Goal: Task Accomplishment & Management: Complete application form

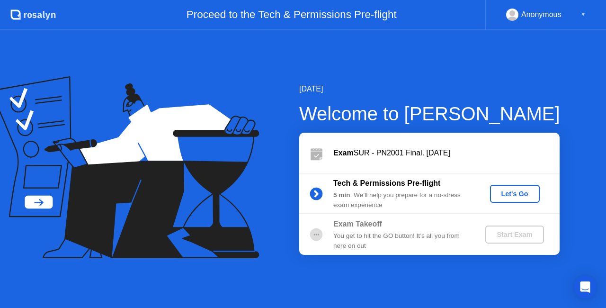
click at [527, 201] on button "Let's Go" at bounding box center [515, 194] width 50 height 18
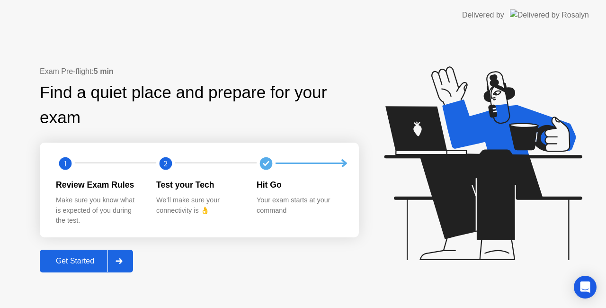
click at [90, 269] on button "Get Started" at bounding box center [86, 260] width 93 height 23
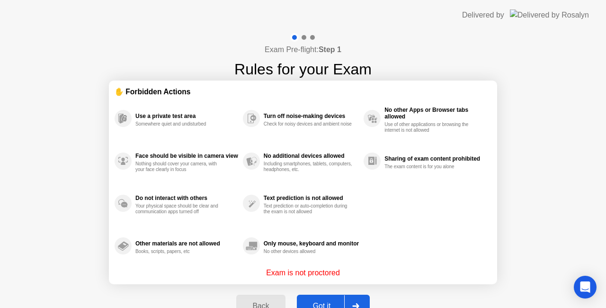
click at [327, 298] on button "Got it" at bounding box center [333, 305] width 73 height 23
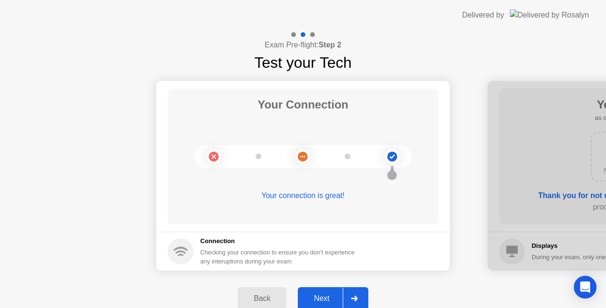
click at [327, 298] on div "Next" at bounding box center [322, 298] width 42 height 9
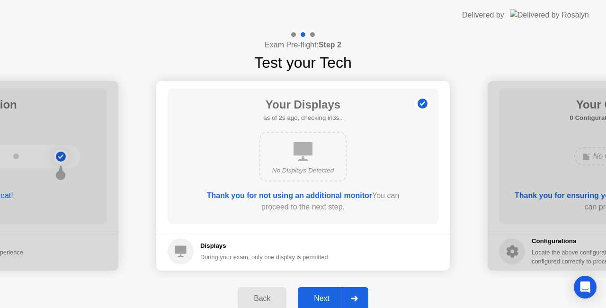
click at [327, 298] on div "Next" at bounding box center [322, 298] width 42 height 9
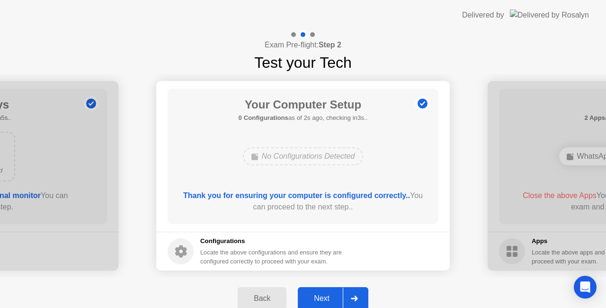
click at [327, 298] on div "Next" at bounding box center [322, 298] width 42 height 9
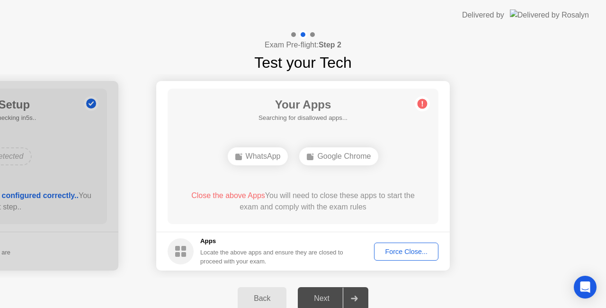
click at [385, 248] on div "Force Close..." at bounding box center [406, 252] width 58 height 8
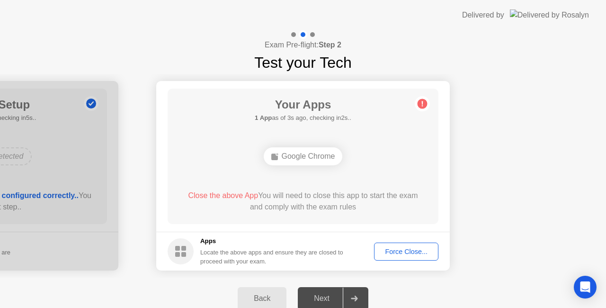
click at [407, 258] on button "Force Close..." at bounding box center [406, 251] width 64 height 18
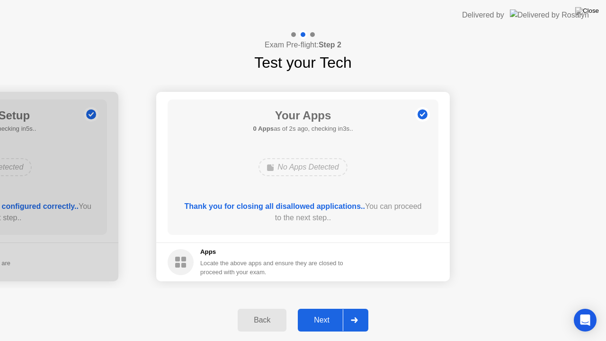
click at [332, 307] on div "Next" at bounding box center [322, 320] width 42 height 9
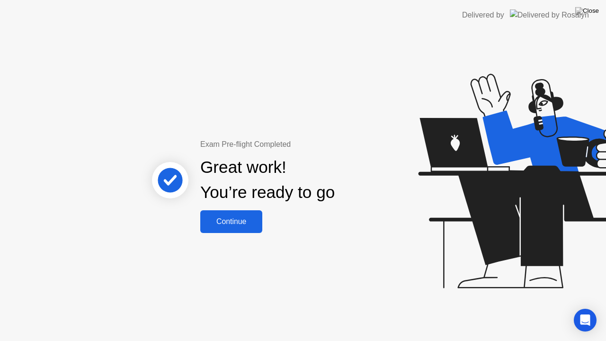
click at [231, 222] on div "Continue" at bounding box center [231, 221] width 56 height 9
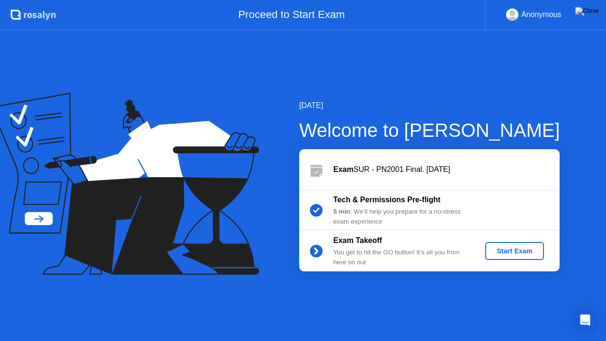
click at [586, 15] on button at bounding box center [587, 11] width 28 height 12
click at [507, 10] on rect at bounding box center [512, 17] width 16 height 14
click at [37, 218] on icon at bounding box center [119, 165] width 221 height 120
click at [504, 254] on div "Start Exam" at bounding box center [514, 251] width 51 height 8
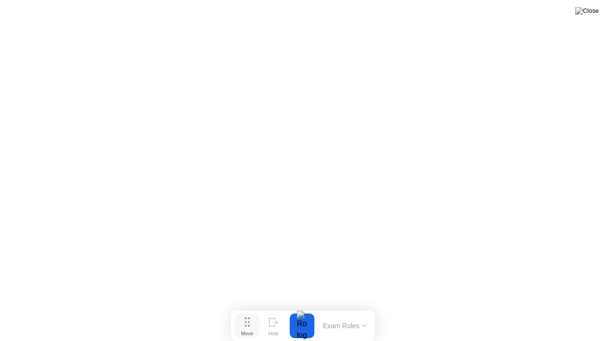
click at [246, 307] on div "Move" at bounding box center [247, 333] width 12 height 6
drag, startPoint x: 246, startPoint y: 328, endPoint x: 284, endPoint y: 340, distance: 39.7
click at [284, 307] on div "Move Hide Exam Rules" at bounding box center [334, 325] width 144 height 30
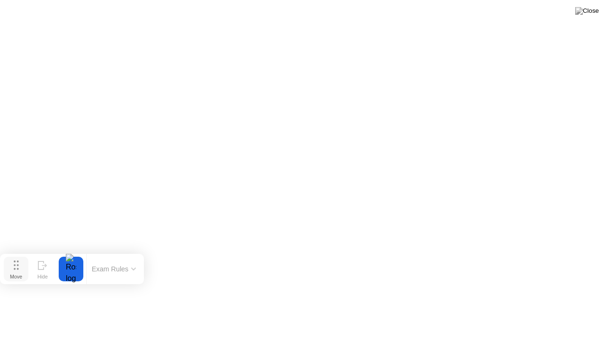
drag, startPoint x: 289, startPoint y: 329, endPoint x: 15, endPoint y: 272, distance: 279.9
click at [15, 274] on div "Move" at bounding box center [16, 277] width 12 height 6
click at [136, 266] on button "Exam Rules" at bounding box center [114, 268] width 50 height 9
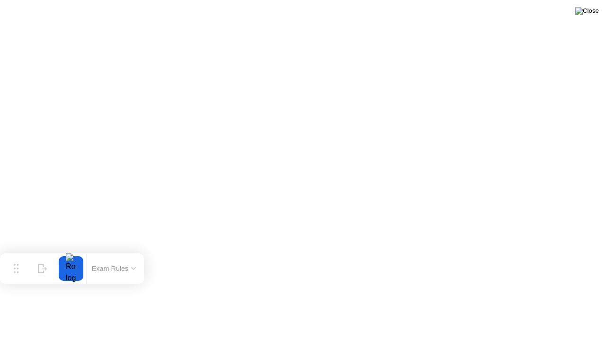
click at [595, 11] on img at bounding box center [587, 11] width 24 height 8
click at [589, 15] on img at bounding box center [587, 11] width 24 height 8
click at [592, 15] on img at bounding box center [587, 11] width 24 height 8
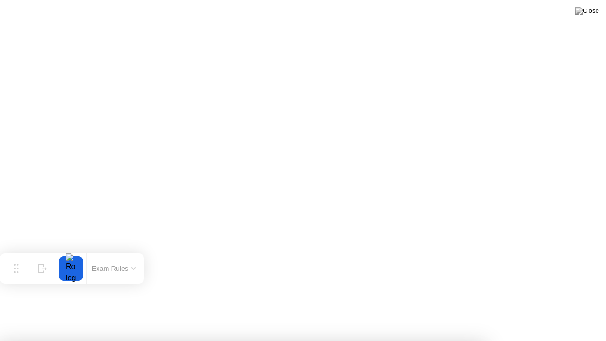
click at [593, 12] on img at bounding box center [587, 11] width 24 height 8
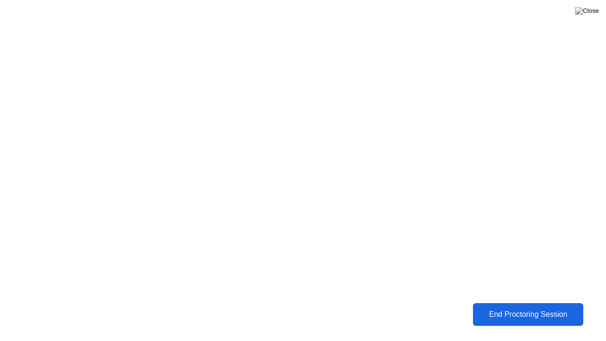
click at [481, 307] on button "End Proctoring Session" at bounding box center [528, 314] width 111 height 23
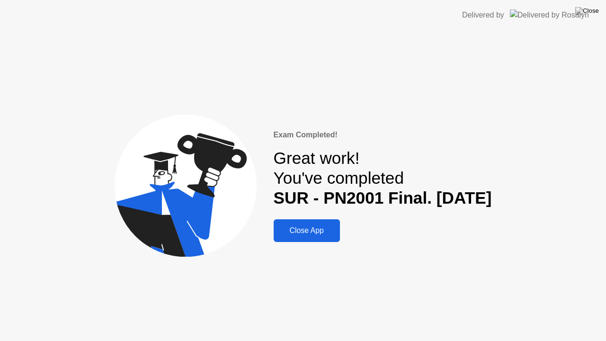
click at [299, 235] on div "Close App" at bounding box center [306, 230] width 61 height 9
